Goal: Task Accomplishment & Management: Manage account settings

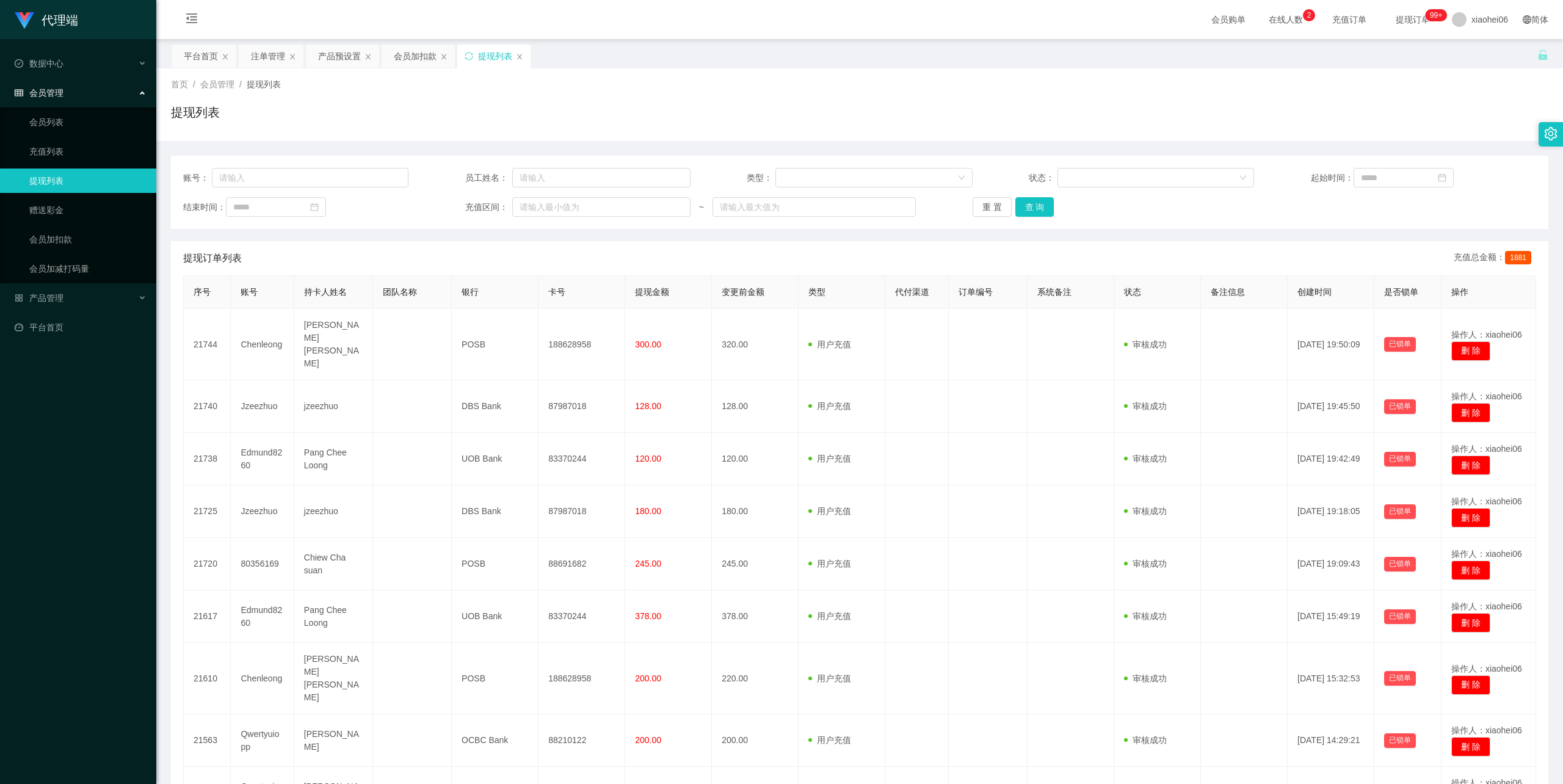
click at [580, 91] on div "首页 / 会员管理 / 提现列表 /" at bounding box center [859, 85] width 1378 height 13
click at [843, 138] on div "首页 / 会员管理 / 提现列表 / 提现列表" at bounding box center [859, 104] width 1407 height 72
